Goal: Entertainment & Leisure: Browse casually

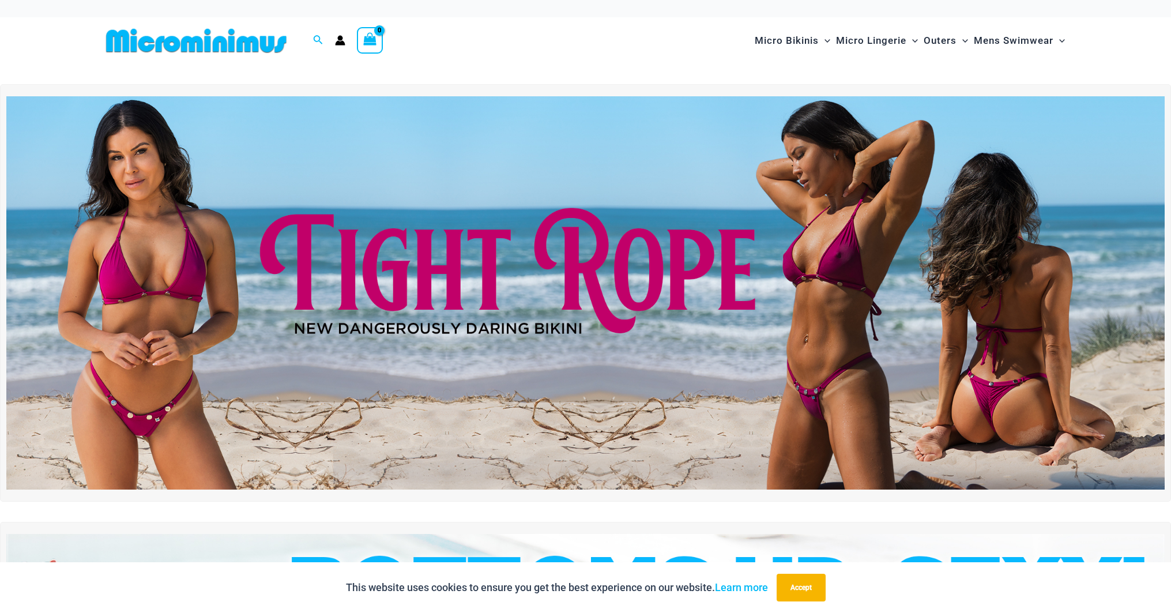
click at [367, 43] on icon "View Shopping Cart, empty" at bounding box center [369, 39] width 13 height 13
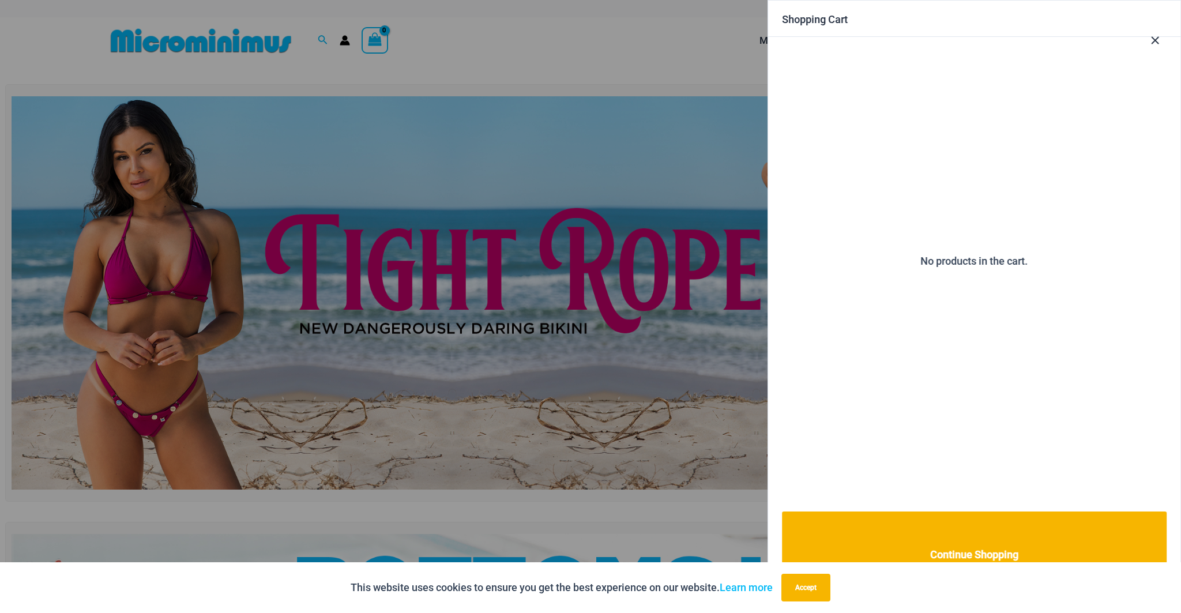
click at [367, 43] on div at bounding box center [590, 306] width 1181 height 613
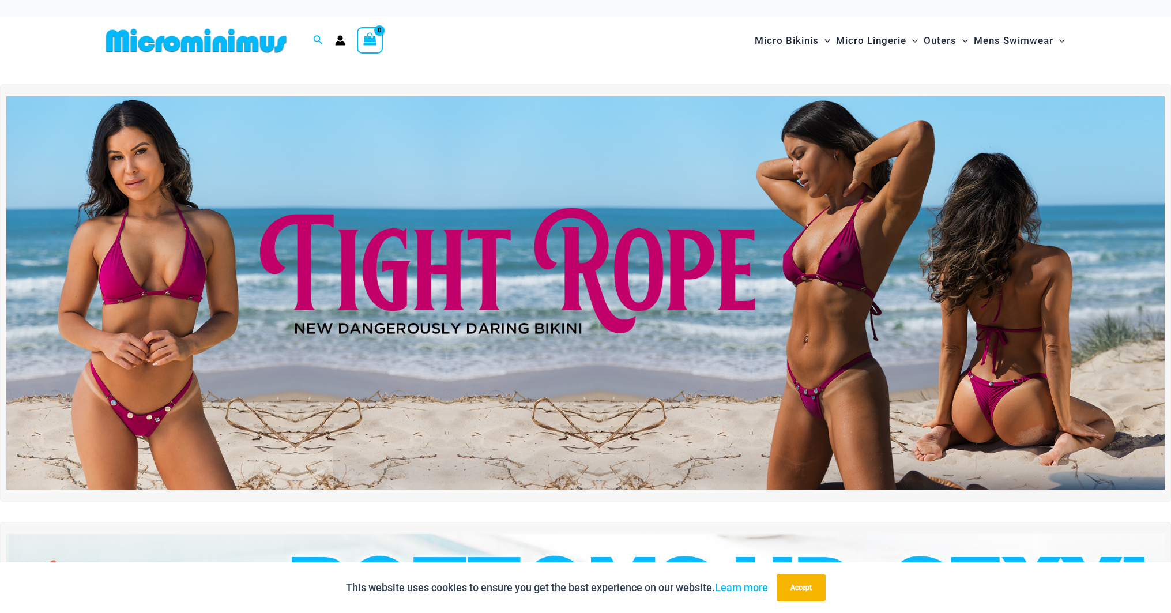
click at [348, 46] on div at bounding box center [340, 40] width 22 height 10
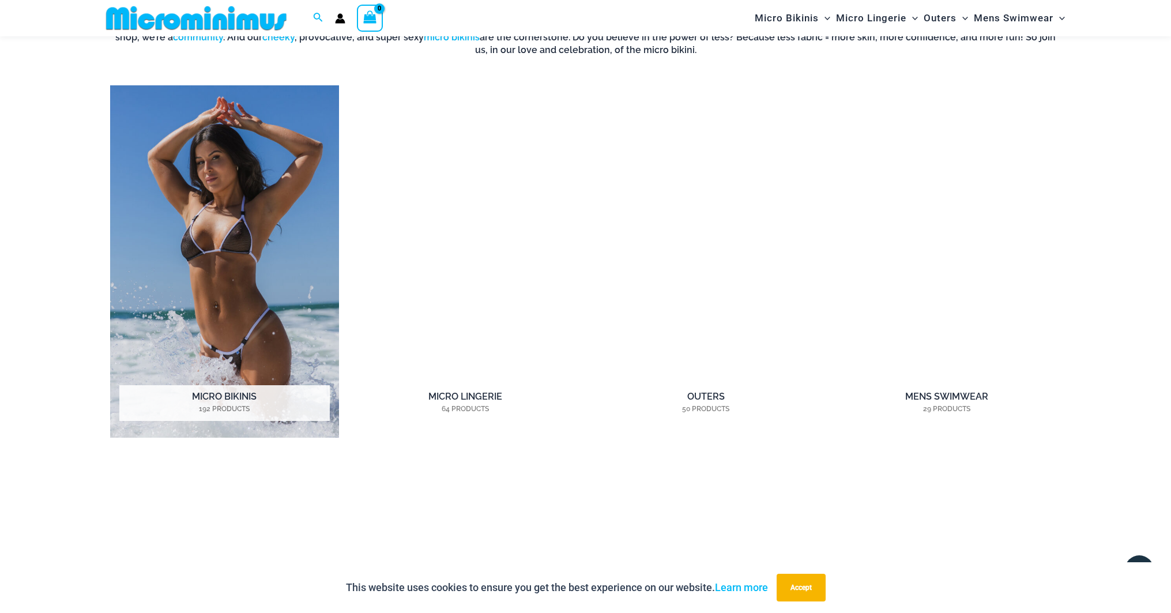
scroll to position [1066, 0]
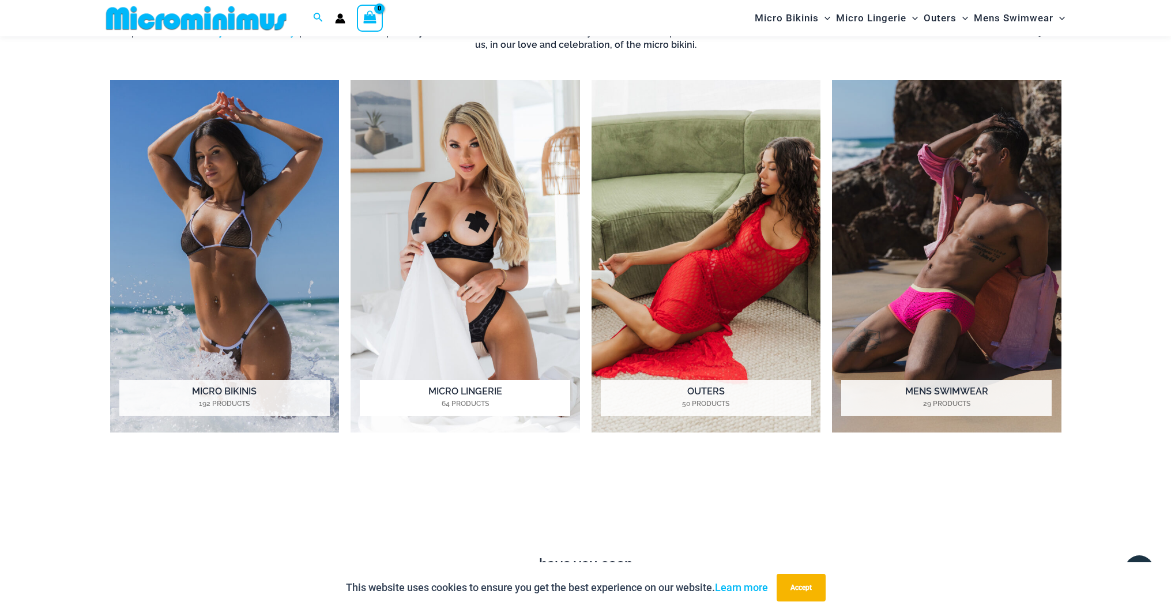
click at [482, 322] on img "Visit product category Micro Lingerie" at bounding box center [465, 256] width 229 height 352
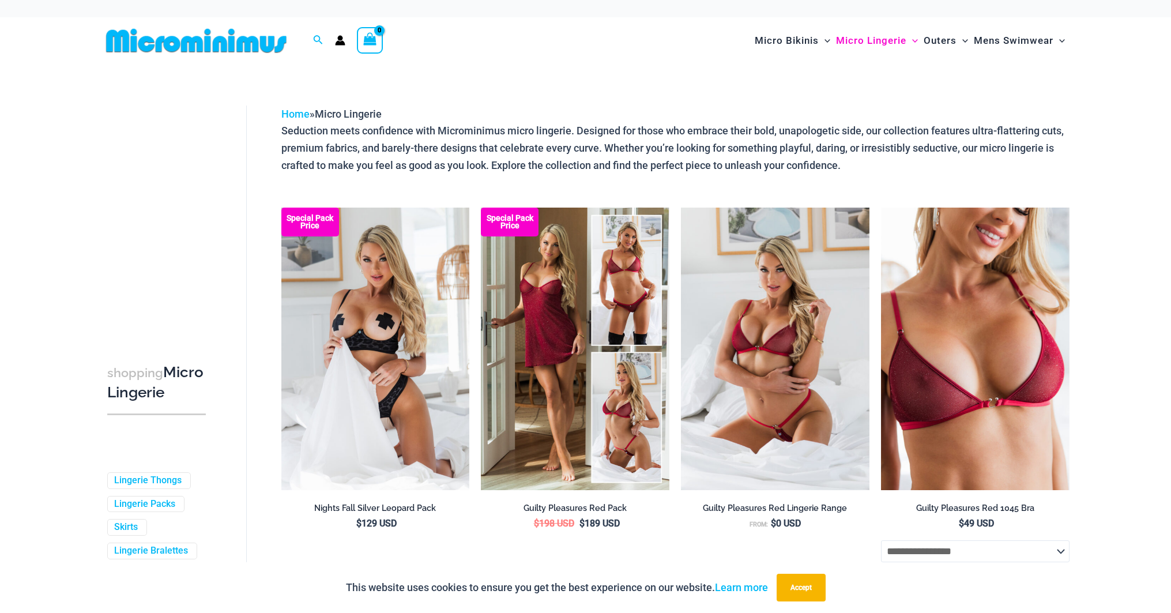
click at [376, 40] on icon "View Shopping Cart, empty" at bounding box center [369, 38] width 13 height 13
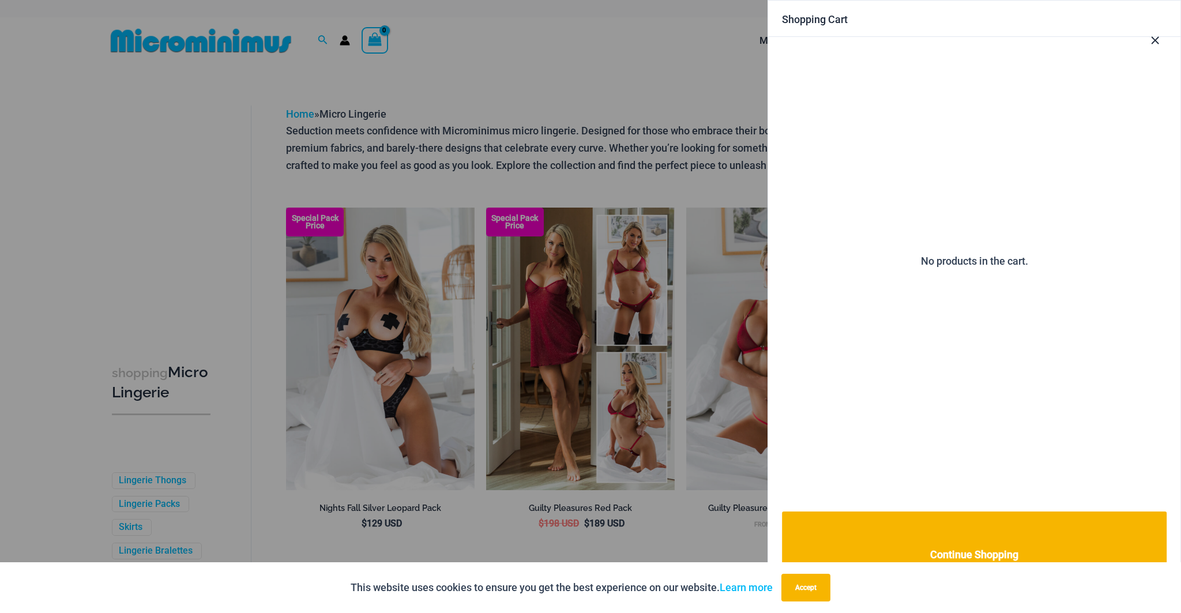
click at [1153, 42] on icon "Close Cart Drawer" at bounding box center [1154, 40] width 13 height 13
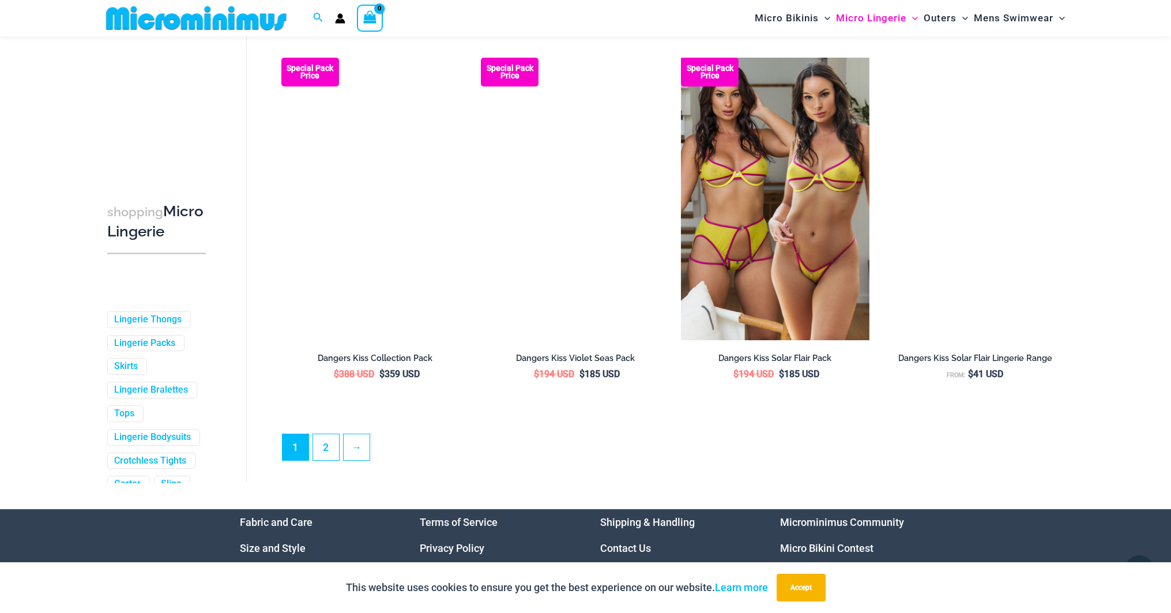
scroll to position [3062, 0]
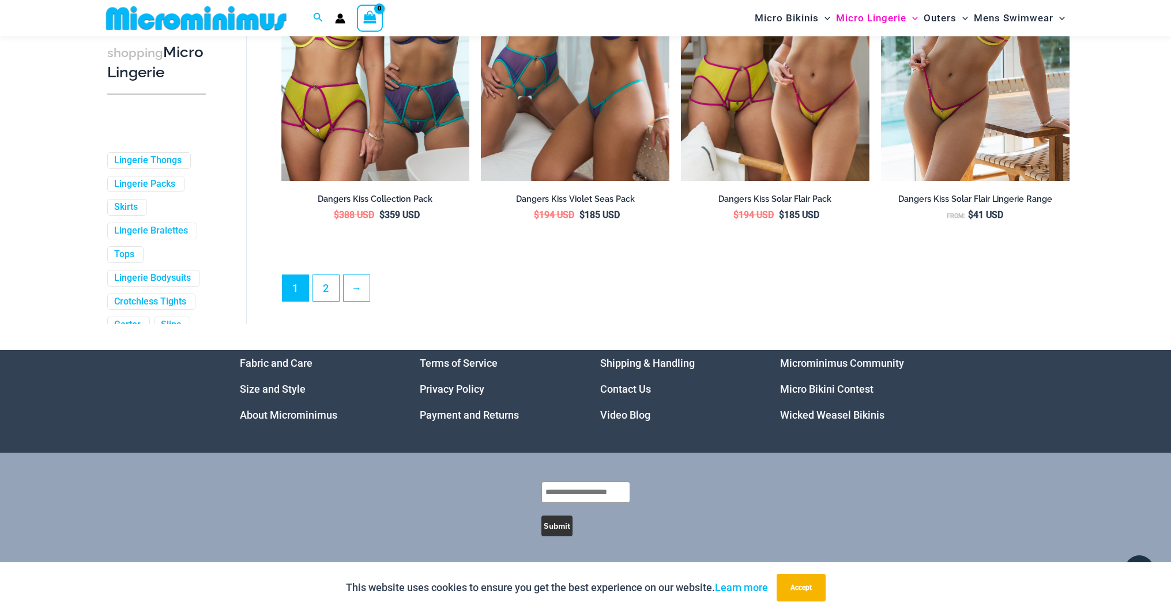
click at [637, 416] on link "Video Blog" at bounding box center [625, 415] width 50 height 12
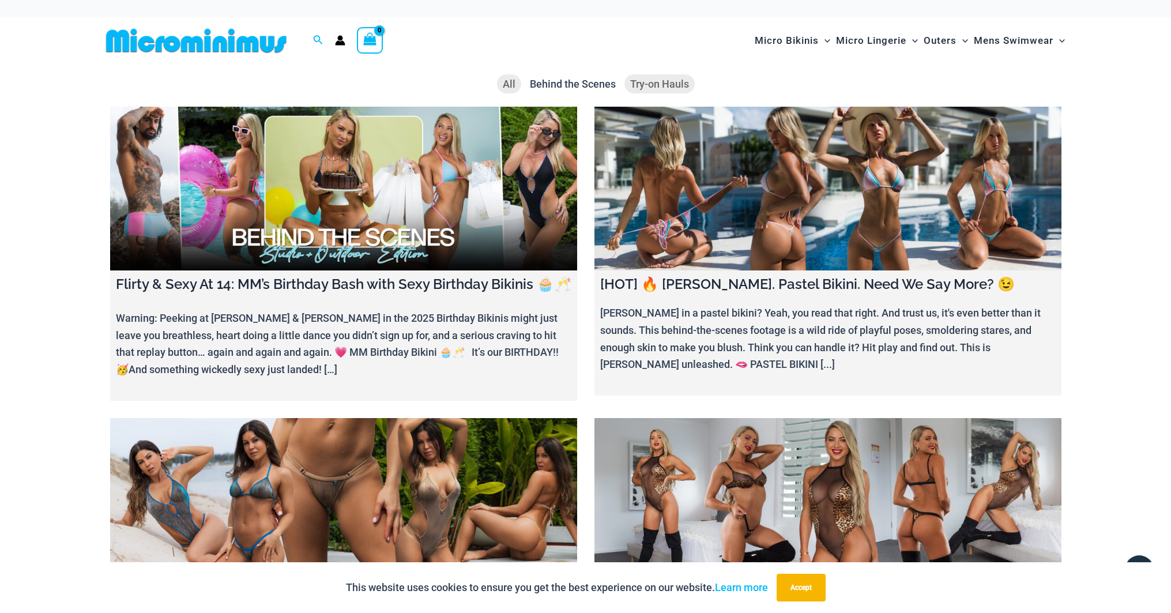
click at [664, 85] on span "Try-on Hauls" at bounding box center [659, 84] width 59 height 12
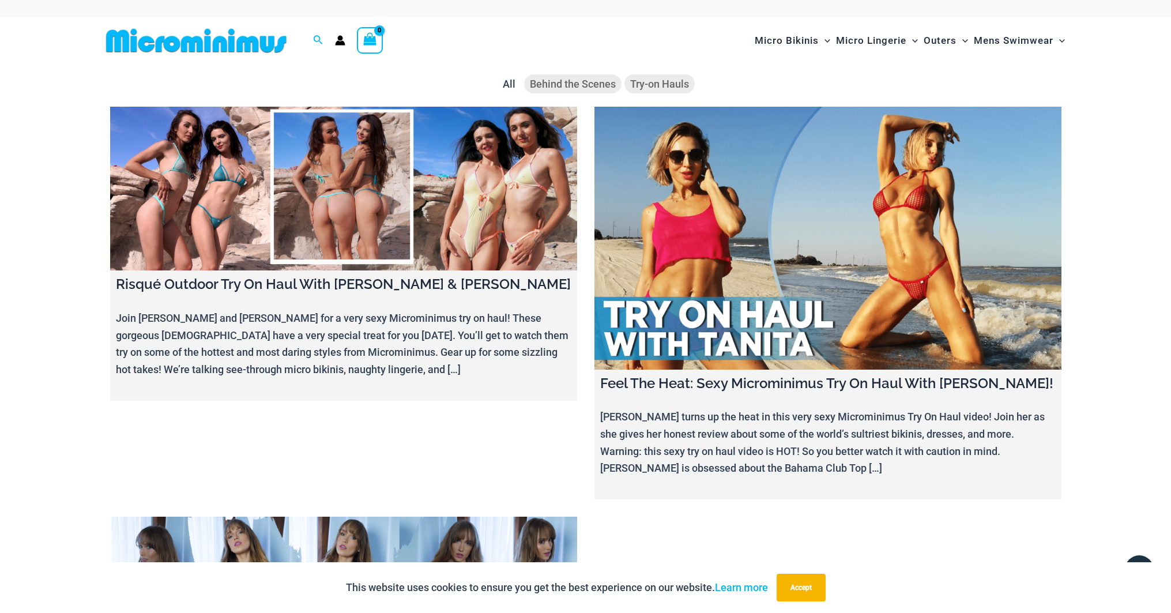
click at [582, 81] on span "Behind the Scenes" at bounding box center [573, 84] width 86 height 12
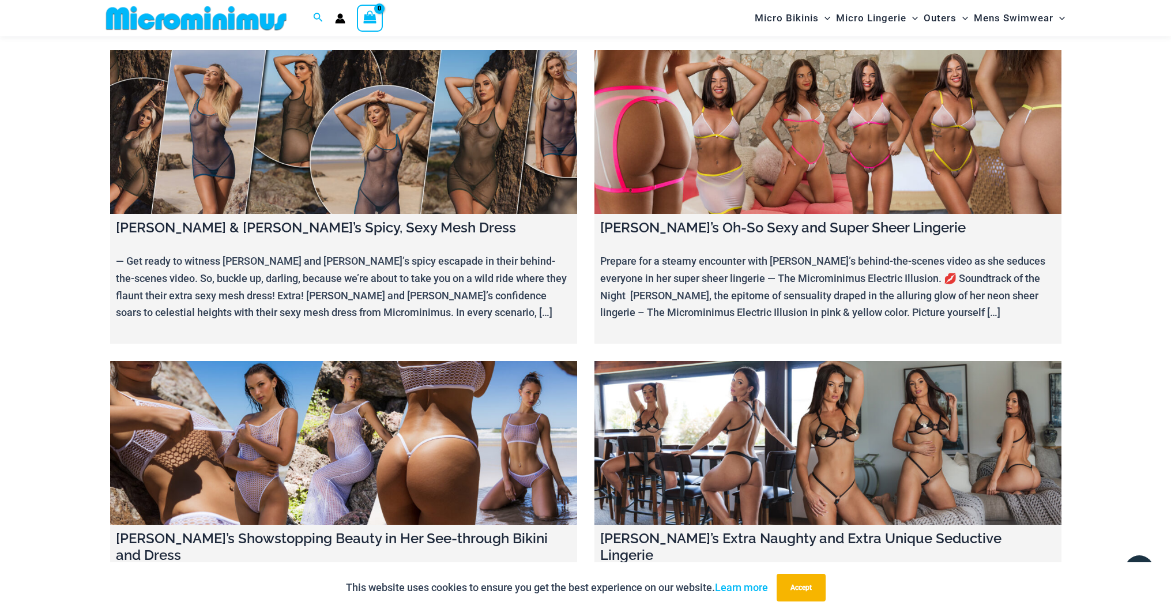
scroll to position [5236, 0]
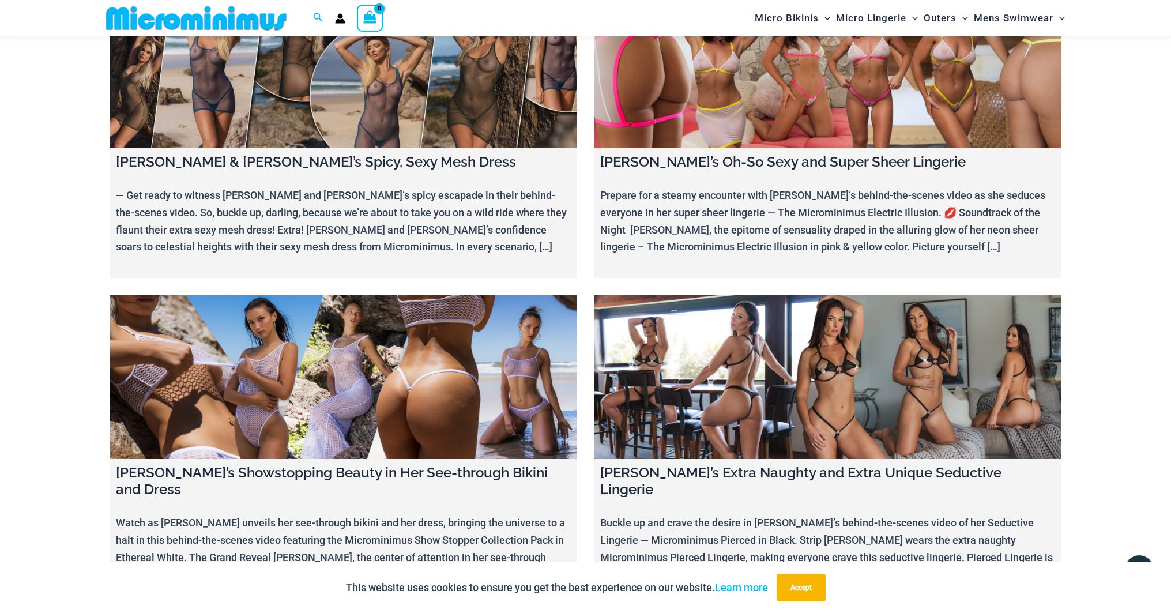
click at [793, 328] on link at bounding box center [827, 377] width 467 height 164
click at [311, 295] on link at bounding box center [343, 377] width 467 height 164
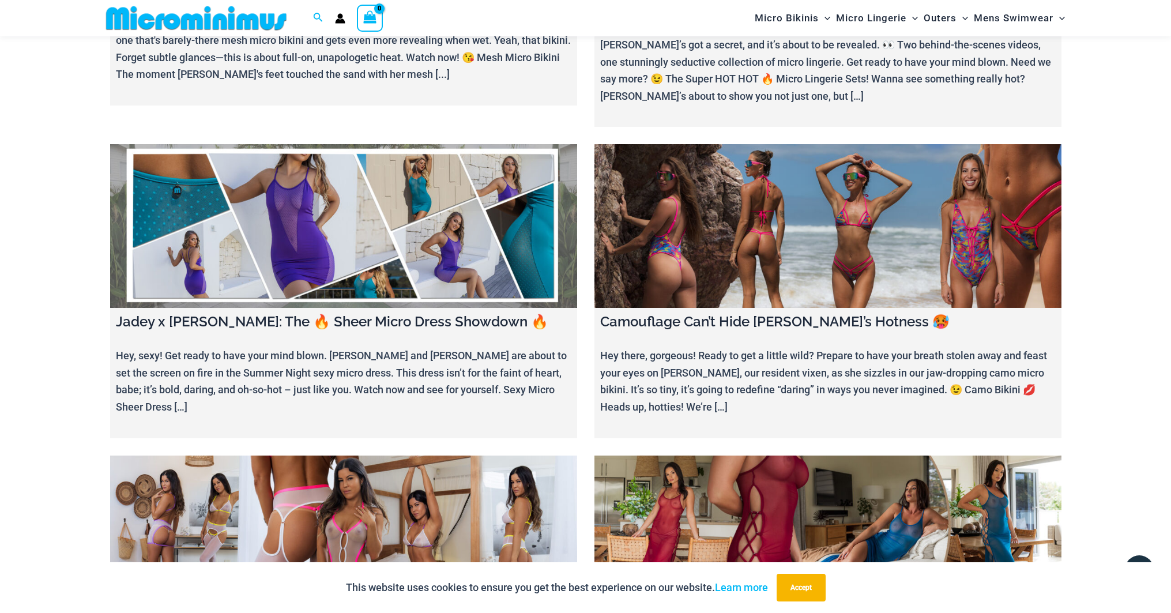
scroll to position [1029, 0]
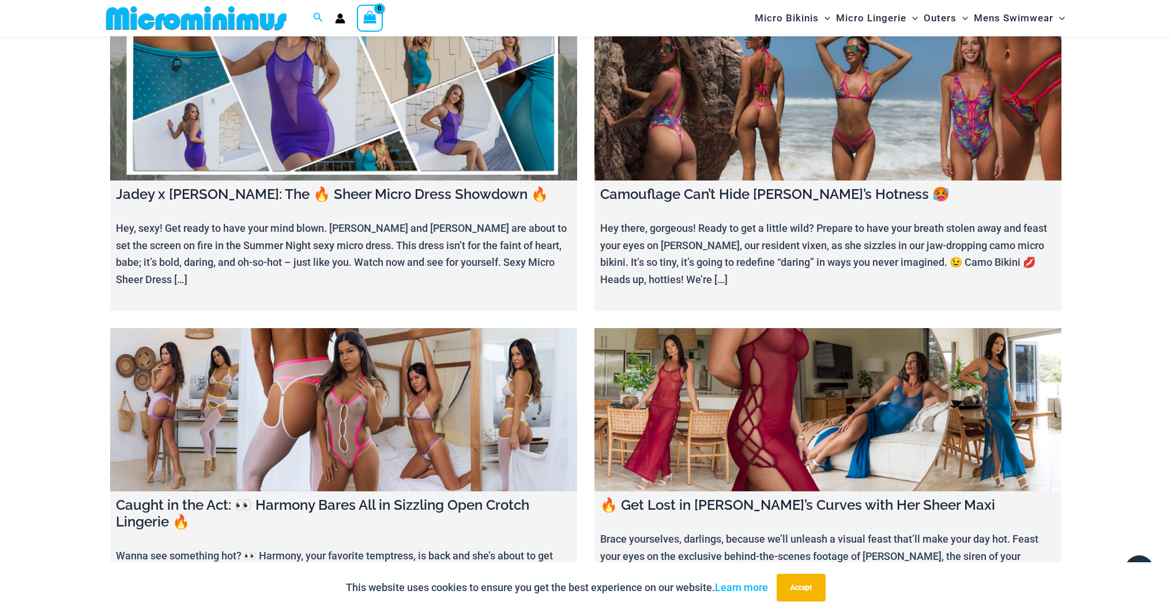
click at [865, 411] on link at bounding box center [827, 410] width 467 height 164
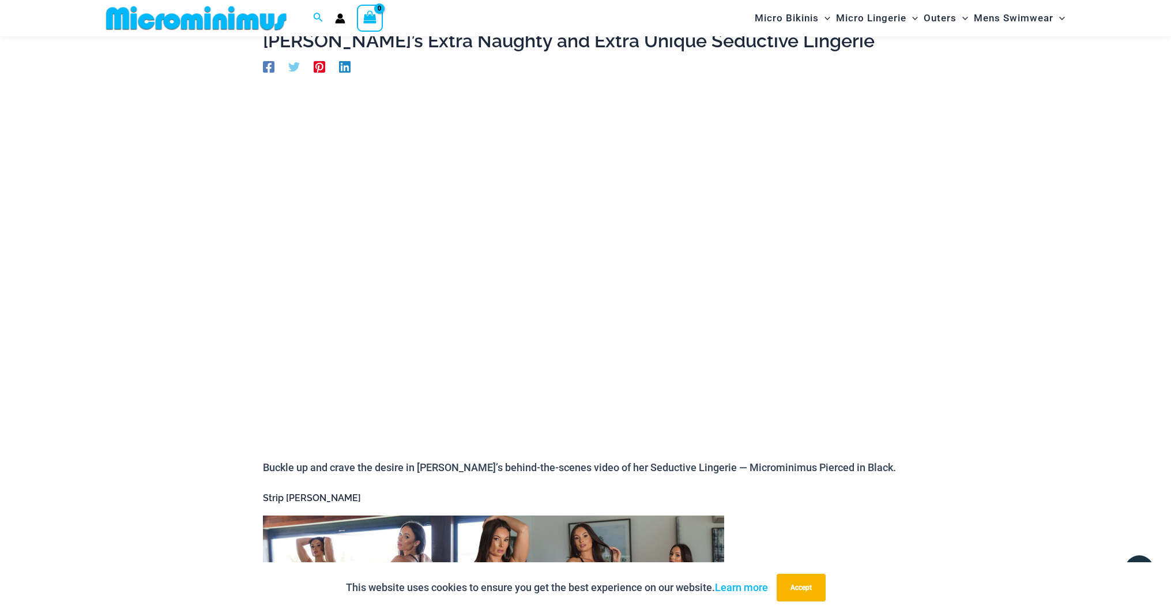
scroll to position [49, 0]
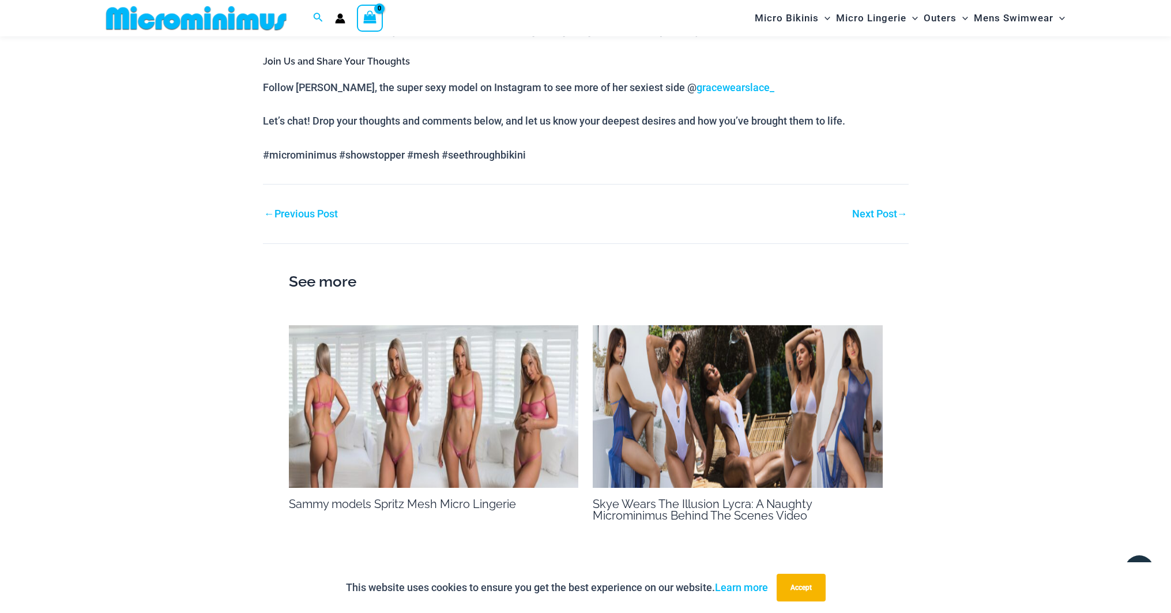
scroll to position [1086, 0]
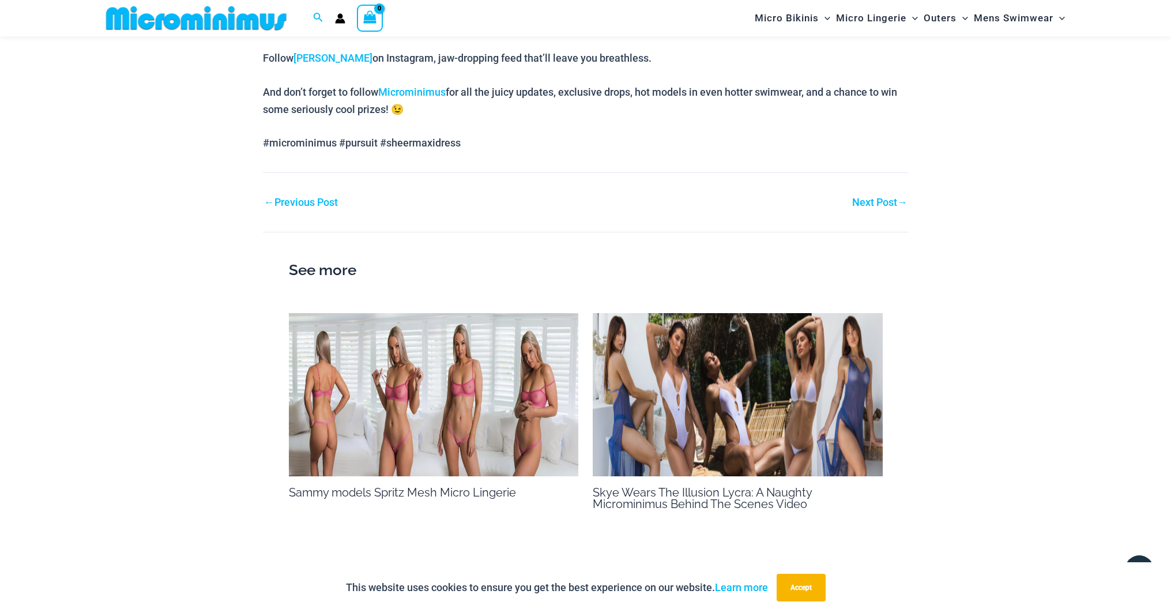
scroll to position [1144, 0]
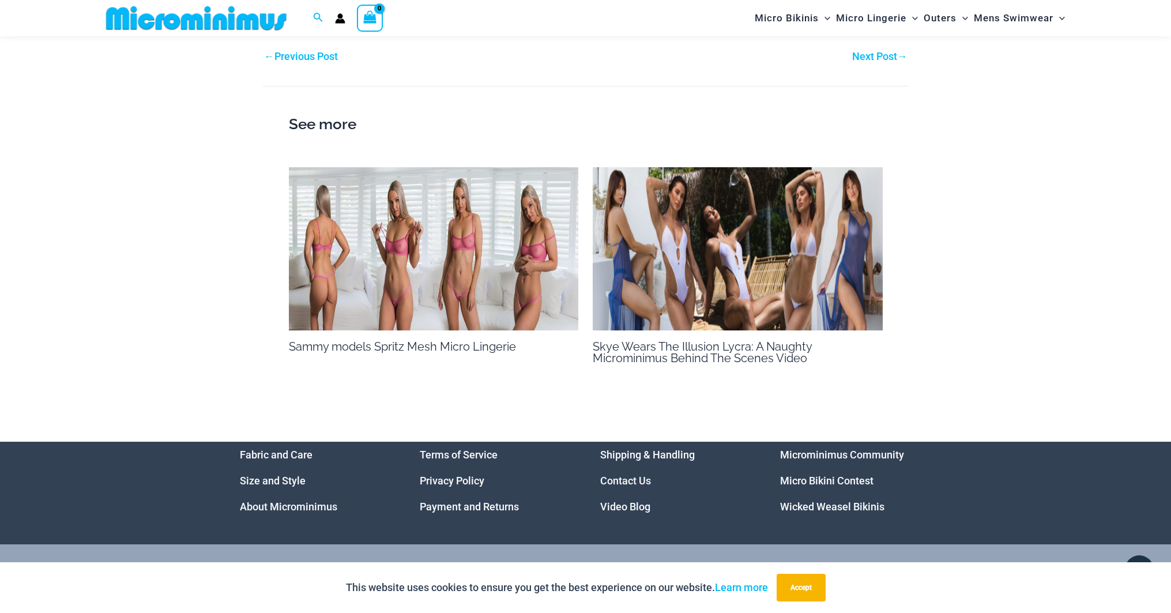
click at [615, 509] on link "Video Blog" at bounding box center [625, 506] width 50 height 12
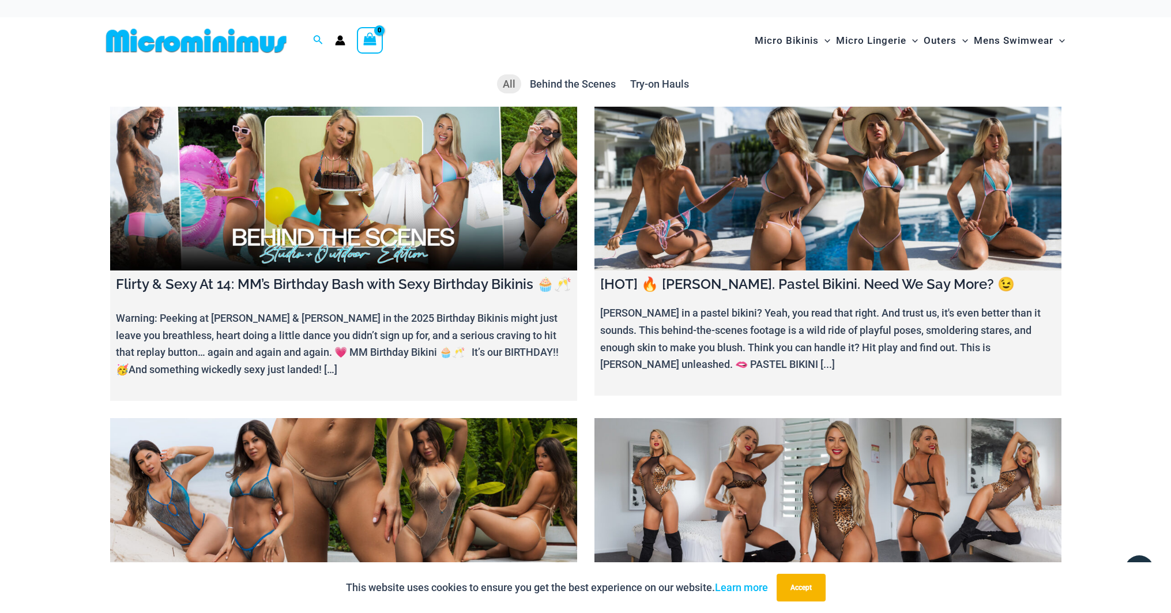
click at [752, 210] on link at bounding box center [827, 189] width 467 height 164
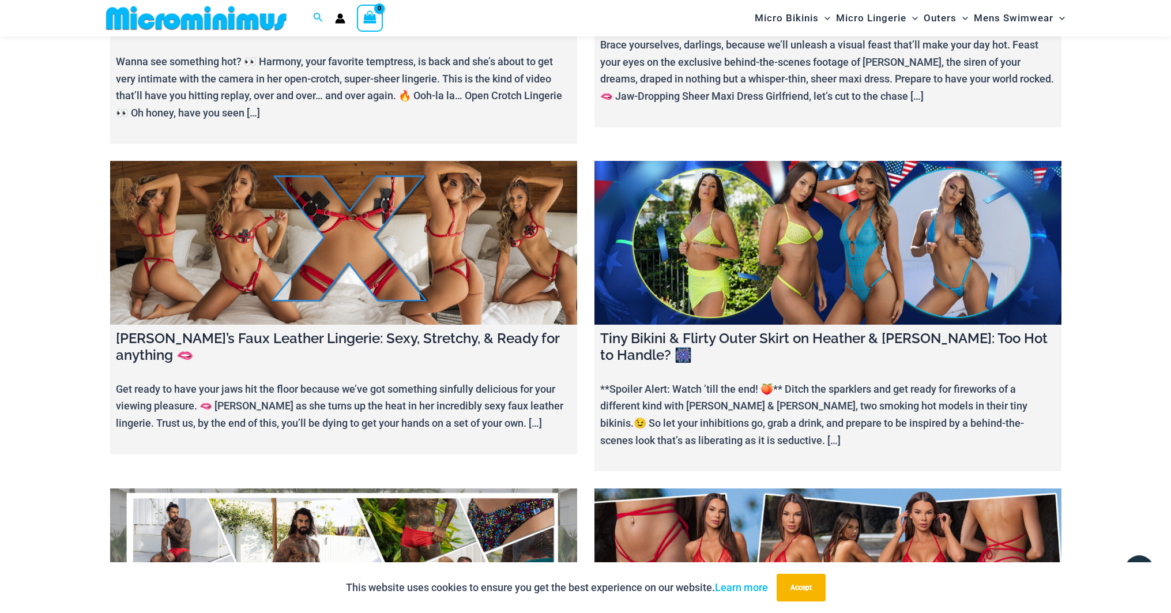
scroll to position [1547, 0]
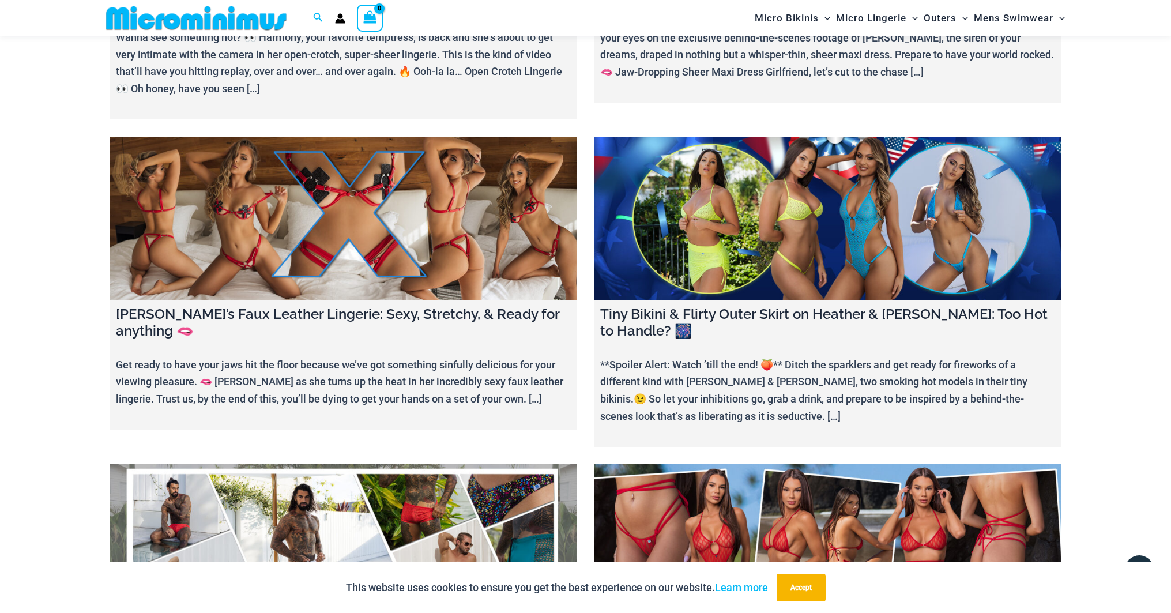
click at [790, 255] on link at bounding box center [827, 219] width 467 height 164
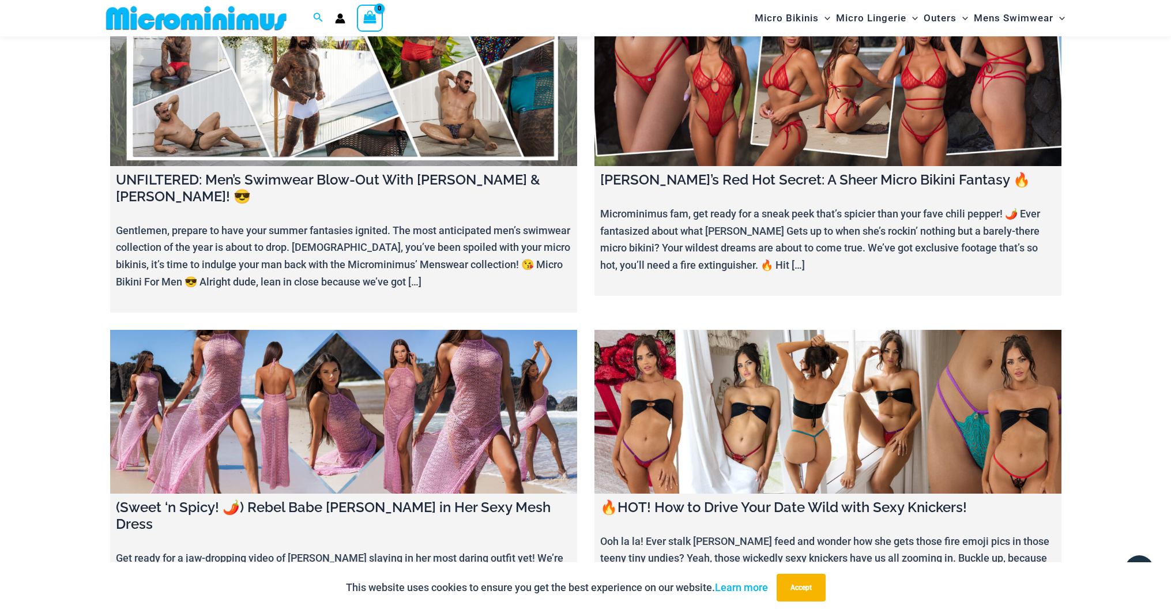
scroll to position [2066, 0]
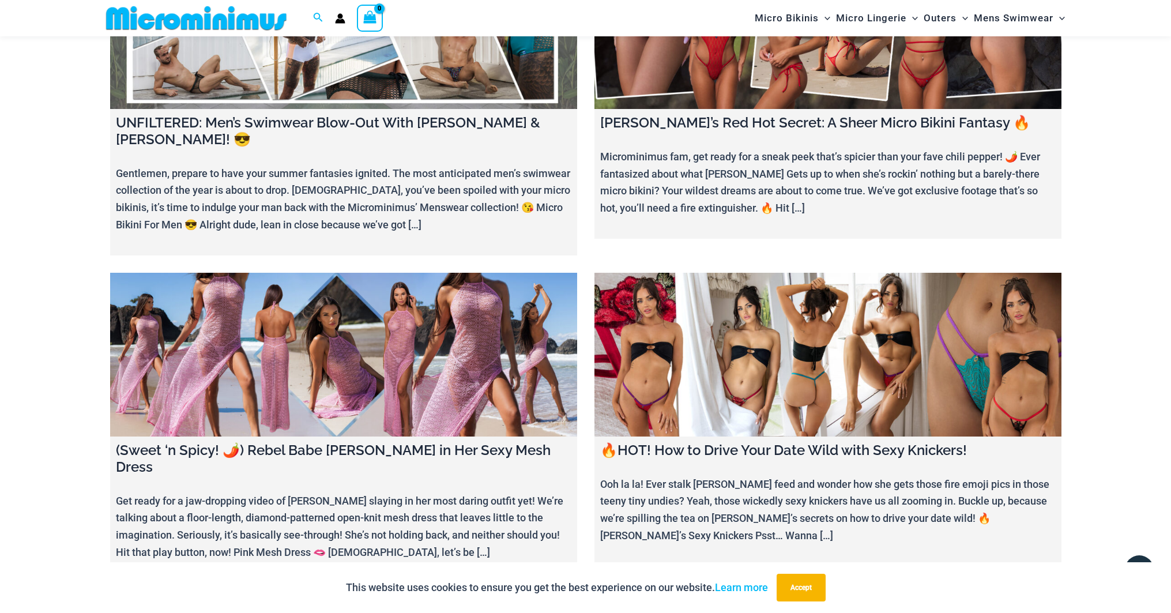
click at [424, 361] on link at bounding box center [343, 355] width 467 height 164
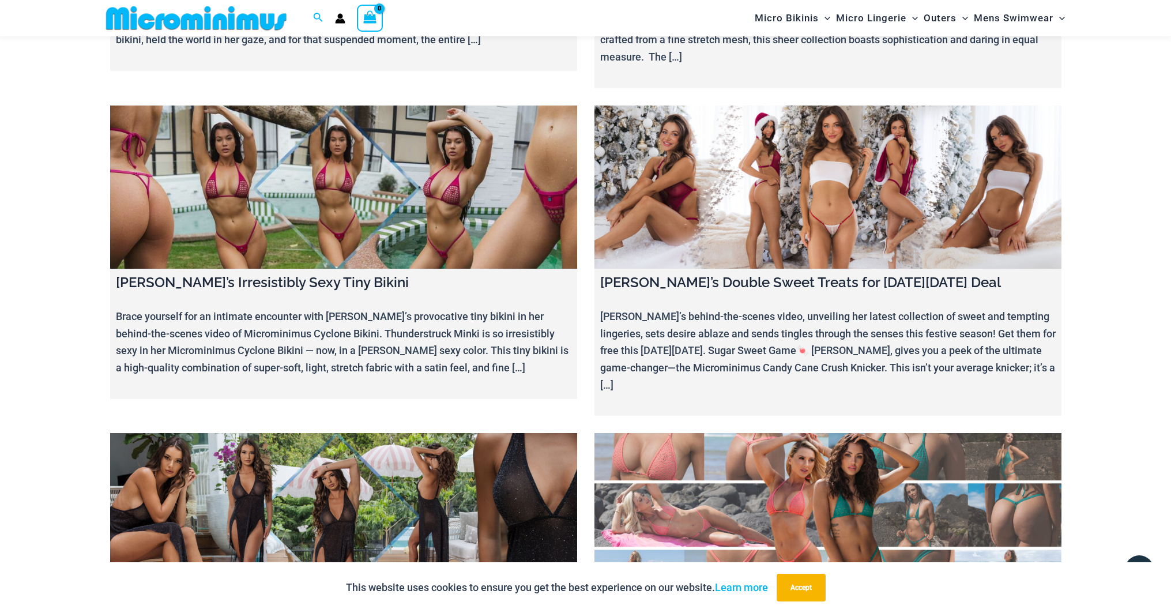
scroll to position [5813, 0]
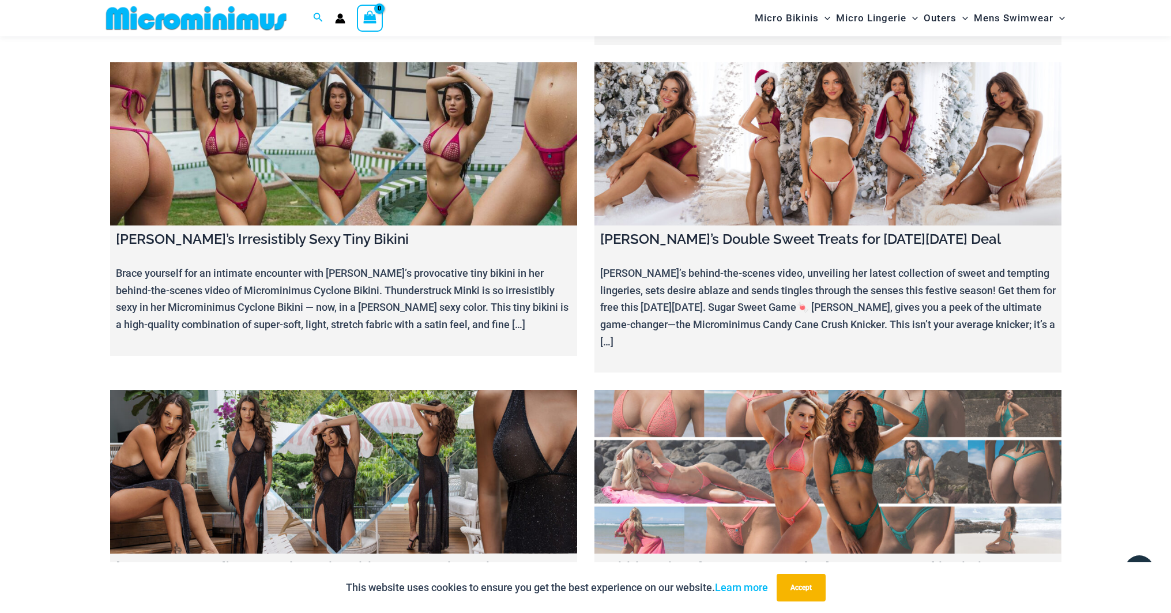
click at [389, 390] on link at bounding box center [343, 472] width 467 height 164
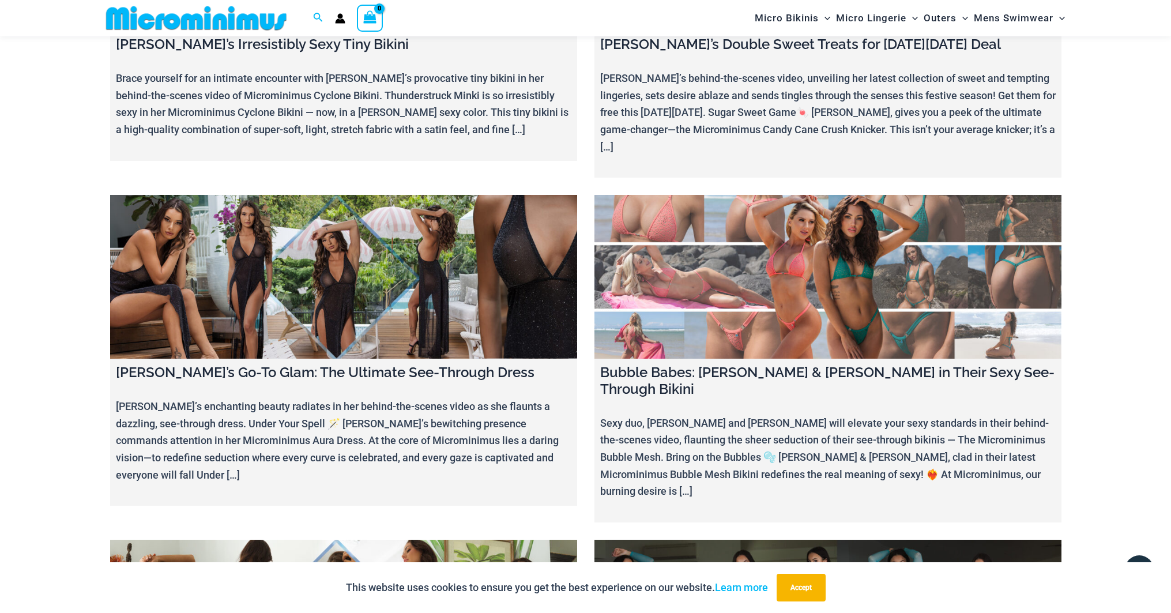
scroll to position [5986, 0]
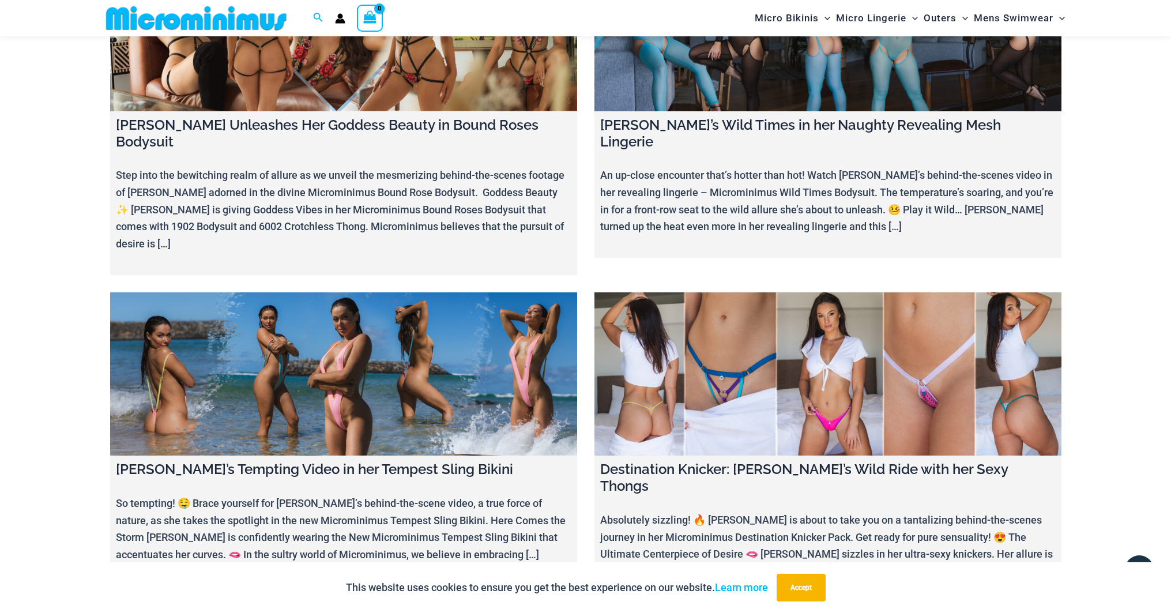
scroll to position [6621, 0]
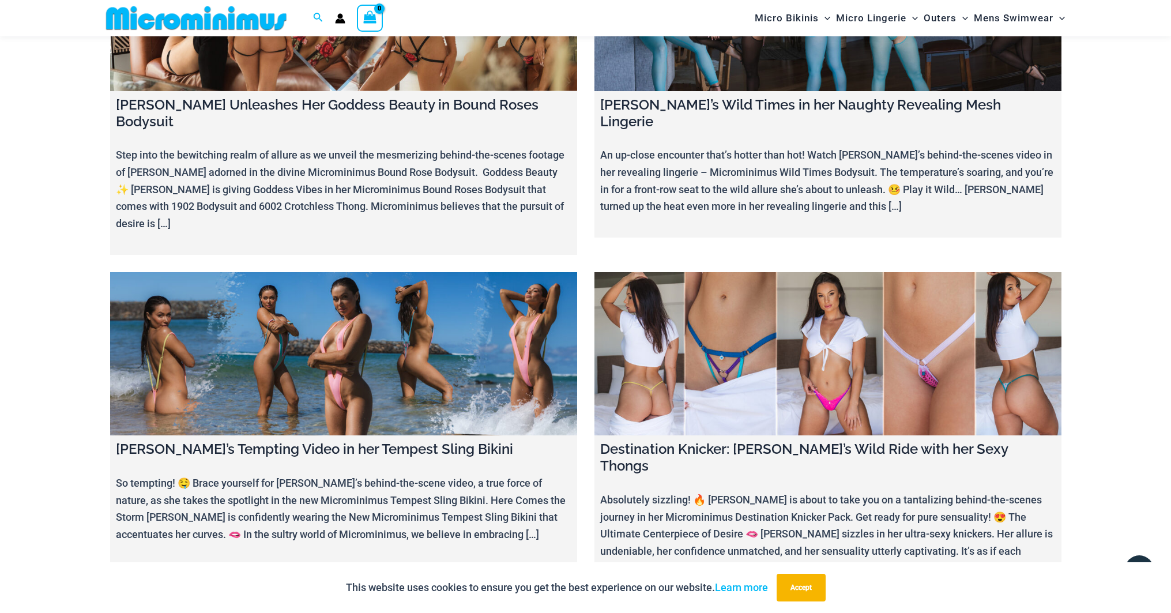
click at [948, 272] on link at bounding box center [827, 354] width 467 height 164
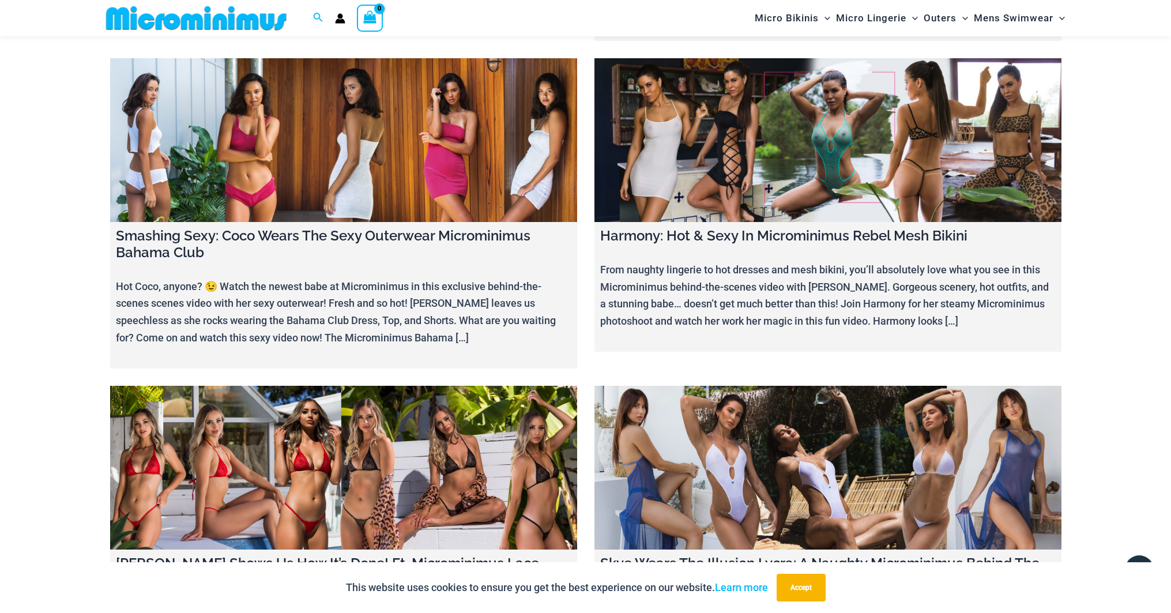
scroll to position [13482, 0]
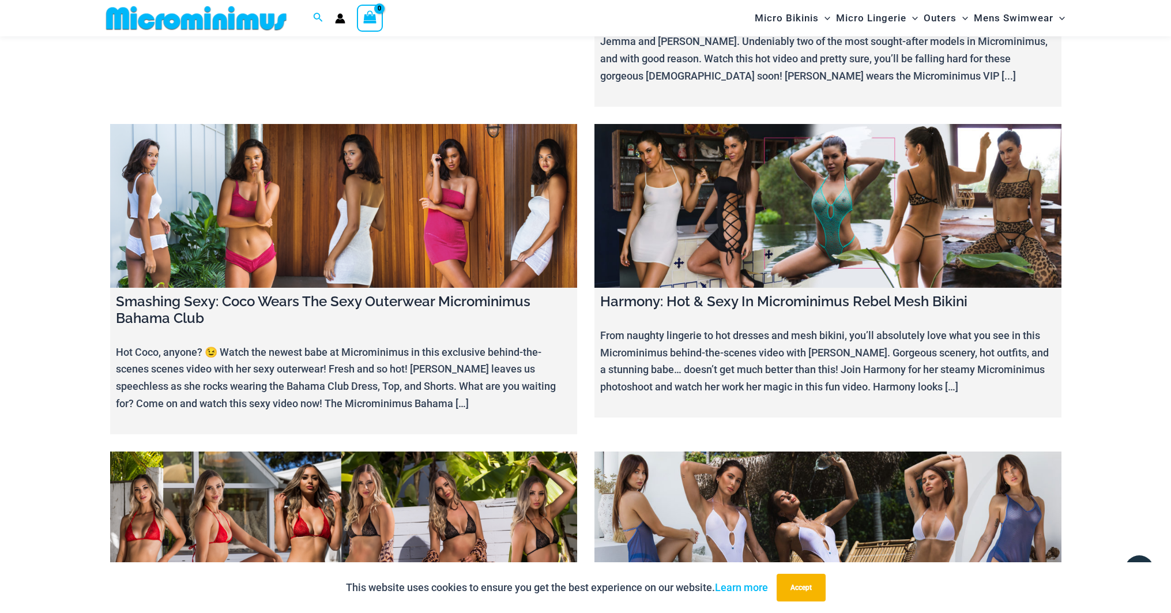
click at [403, 451] on link at bounding box center [343, 533] width 467 height 164
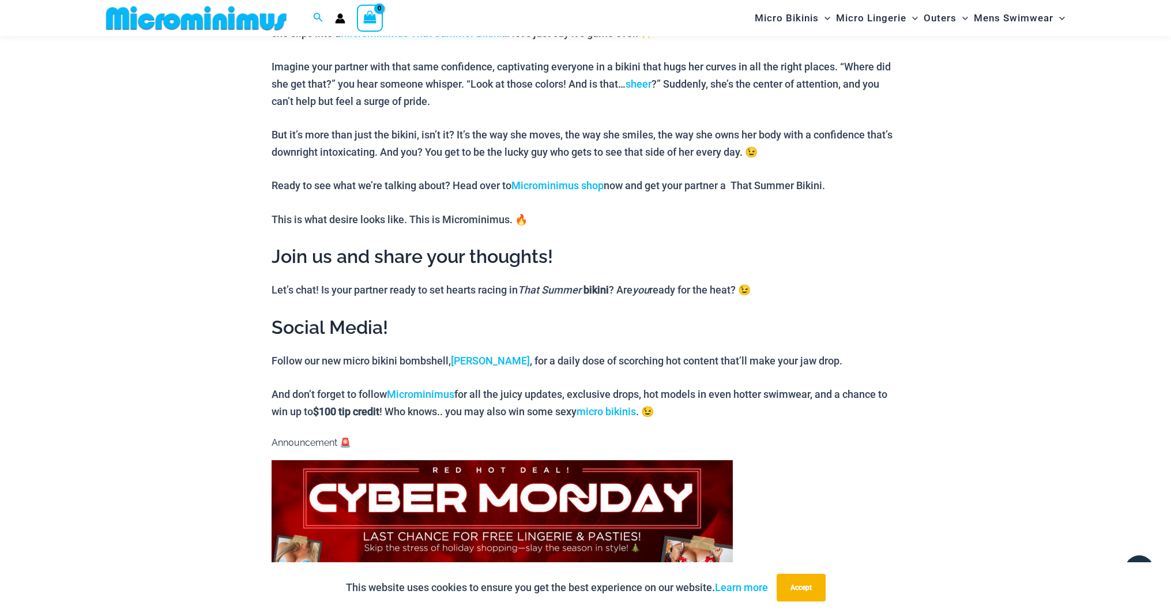
scroll to position [855, 0]
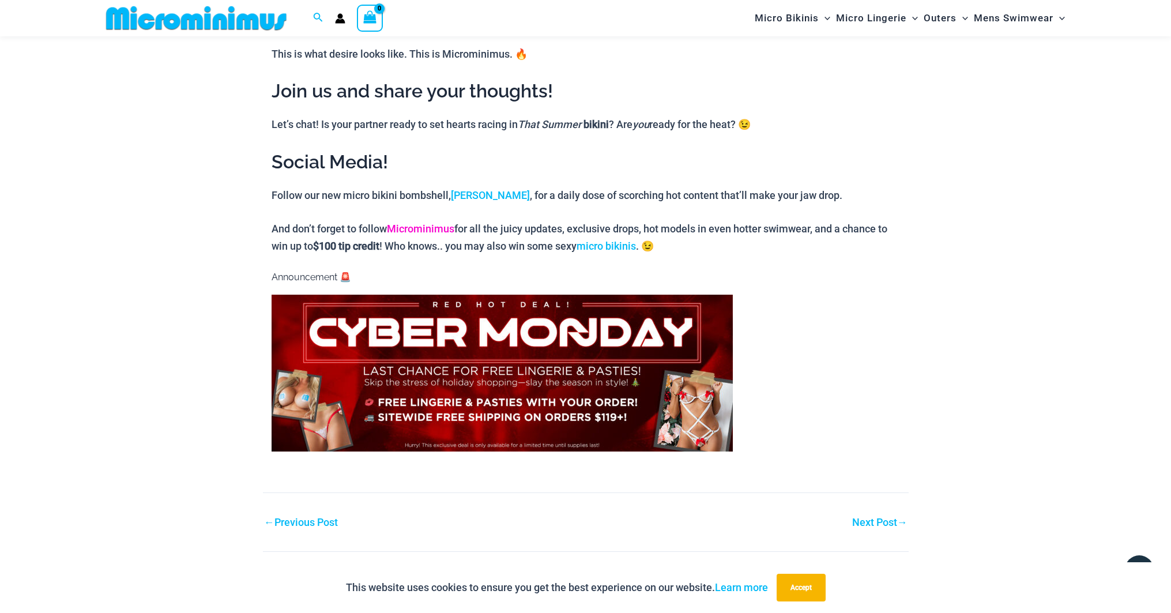
click at [428, 228] on link "Microminimus" at bounding box center [420, 229] width 67 height 12
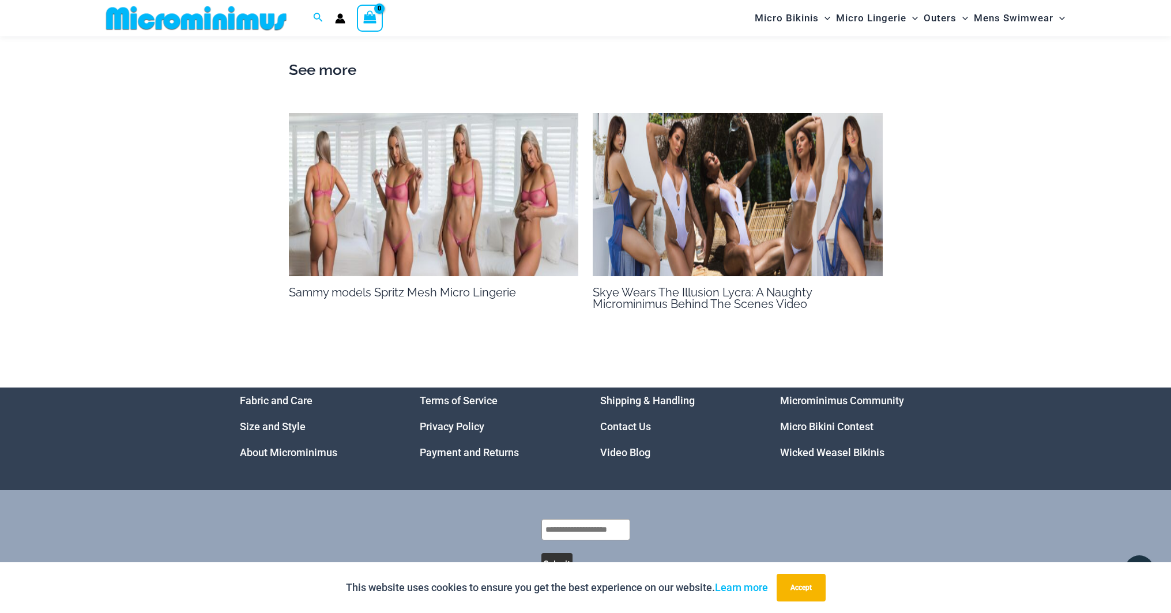
scroll to position [1490, 0]
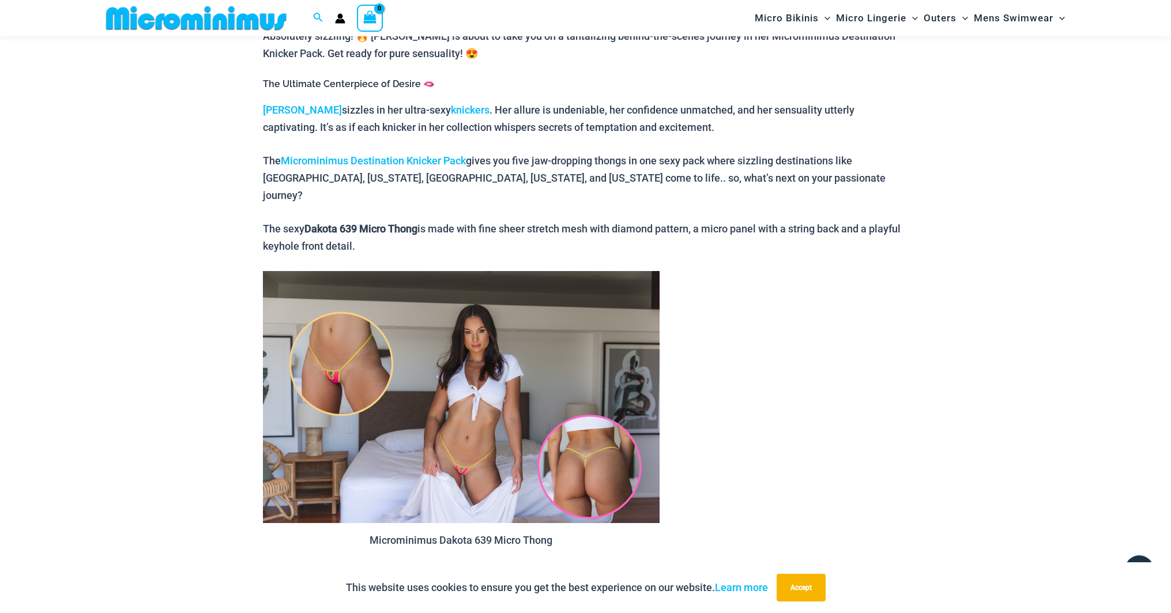
scroll to position [683, 0]
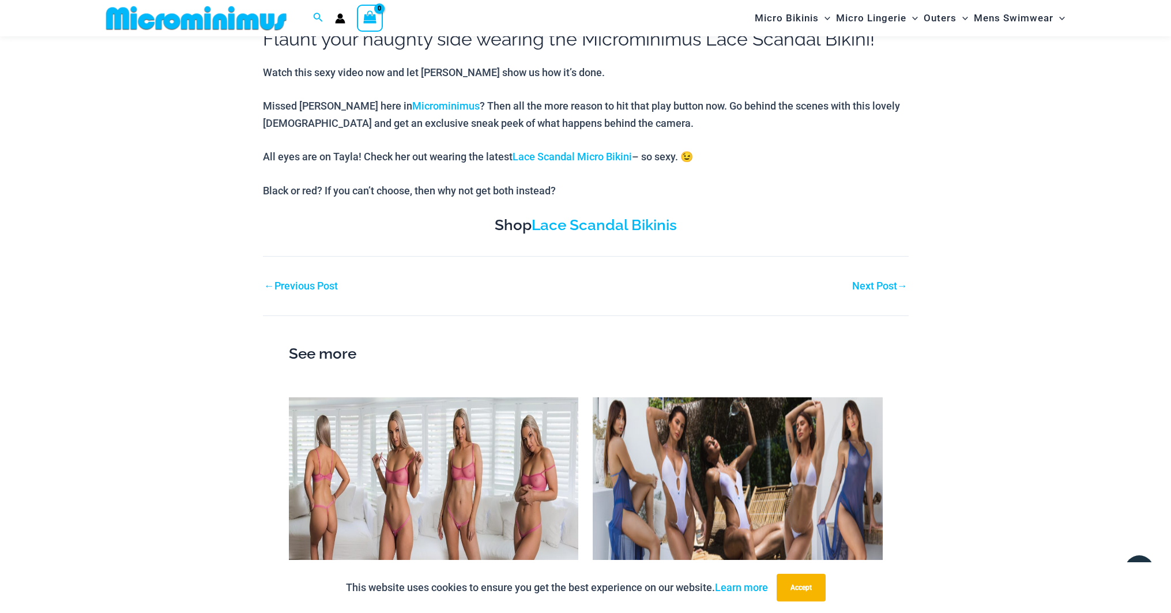
scroll to position [567, 0]
